Goal: Use online tool/utility

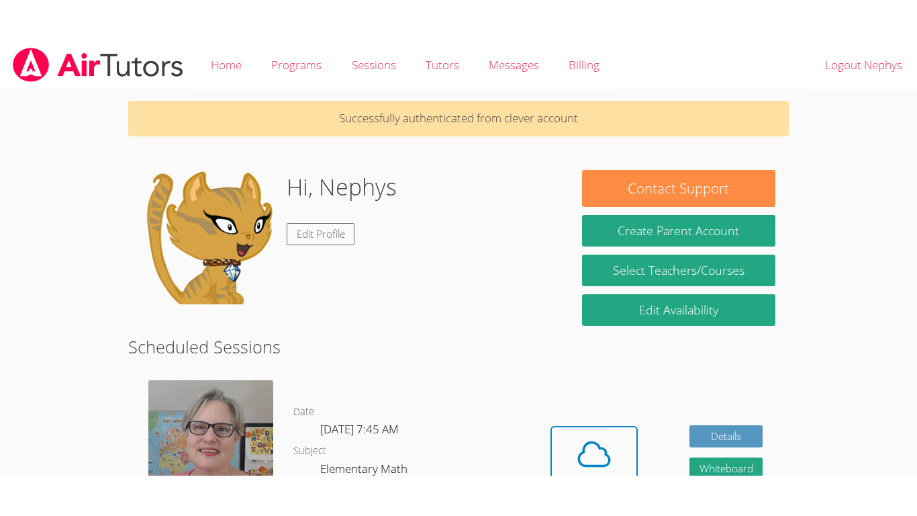
scroll to position [119, 0]
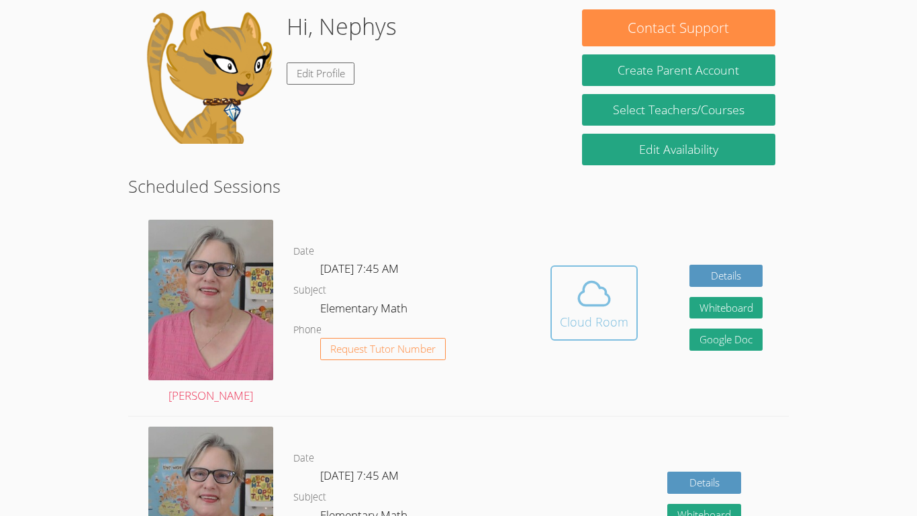
click at [599, 312] on div "Cloud Room" at bounding box center [594, 321] width 68 height 19
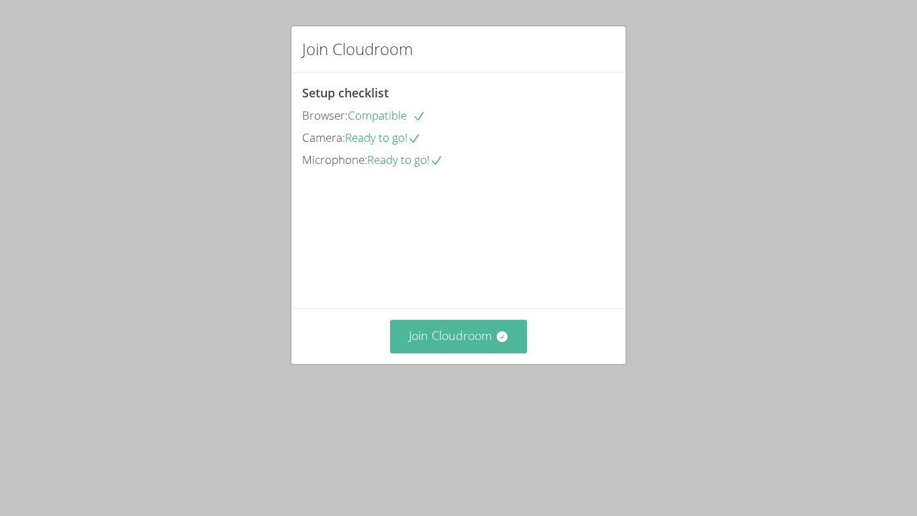
click at [452, 352] on button "Join Cloudroom" at bounding box center [459, 336] width 138 height 33
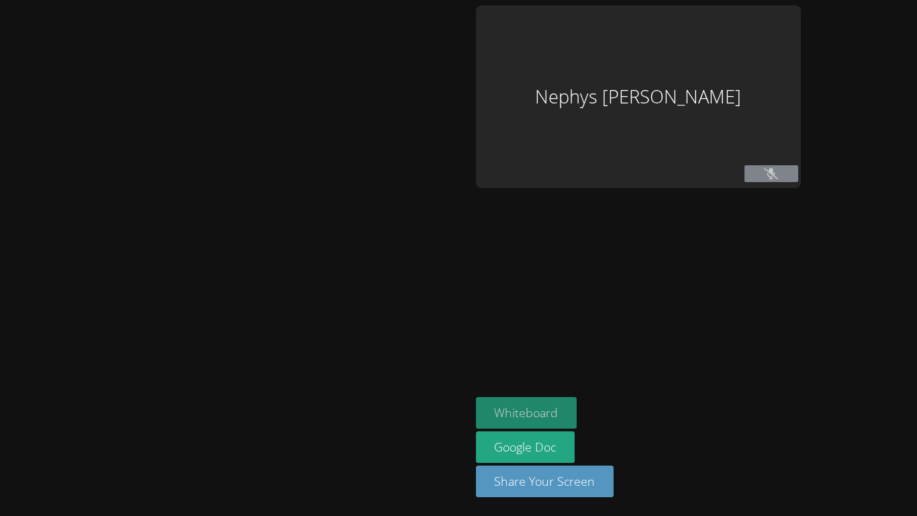
click at [535, 412] on button "Whiteboard" at bounding box center [526, 413] width 101 height 32
